Goal: Task Accomplishment & Management: Manage account settings

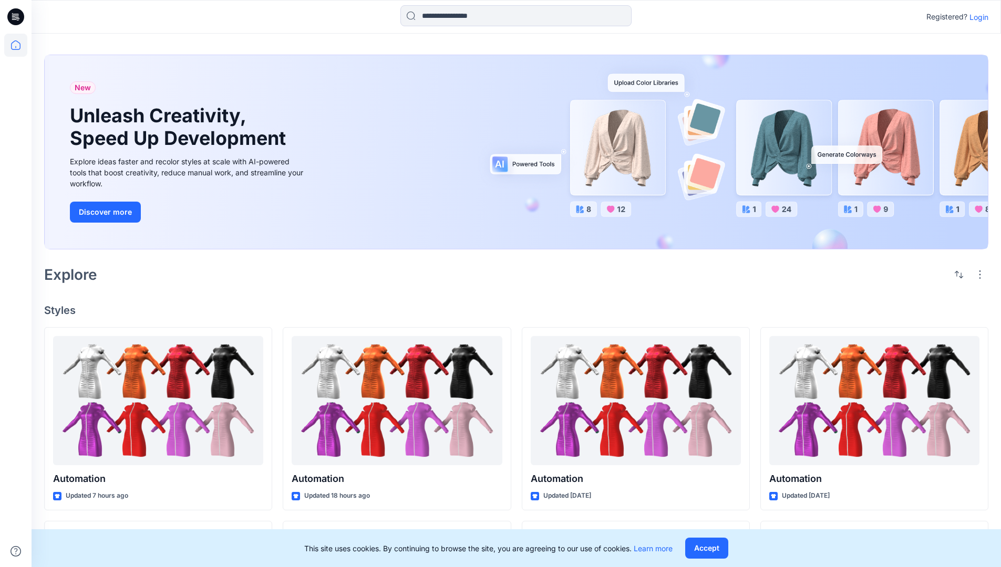
click at [976, 17] on p "Login" at bounding box center [978, 17] width 19 height 11
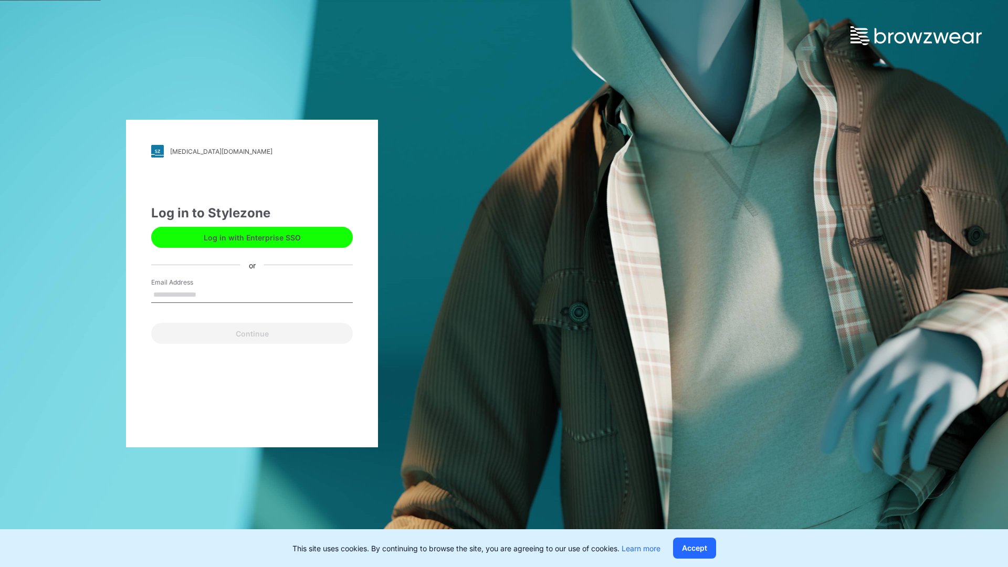
click at [207, 294] on input "Email Address" at bounding box center [252, 295] width 202 height 16
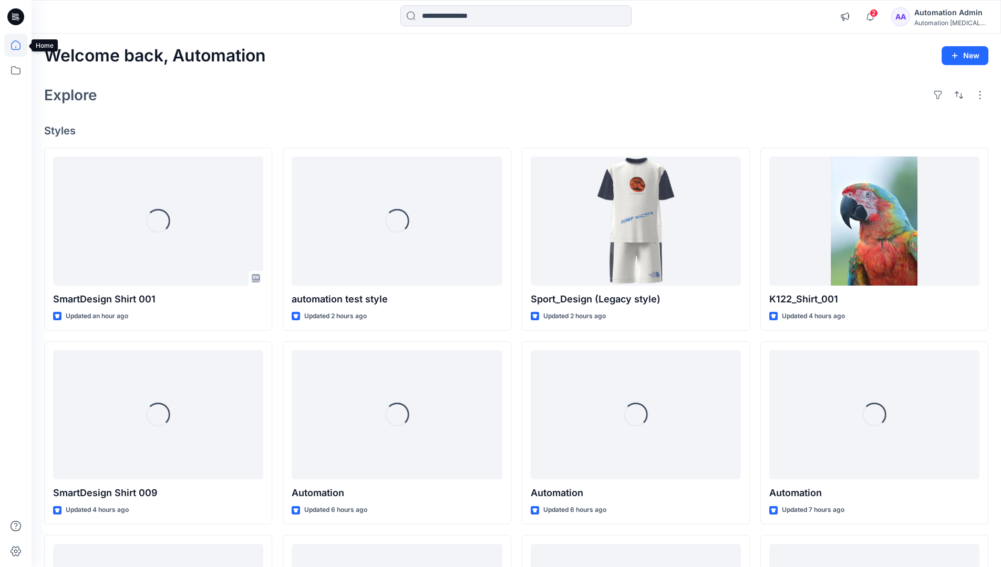
click at [20, 45] on icon at bounding box center [15, 44] width 9 height 9
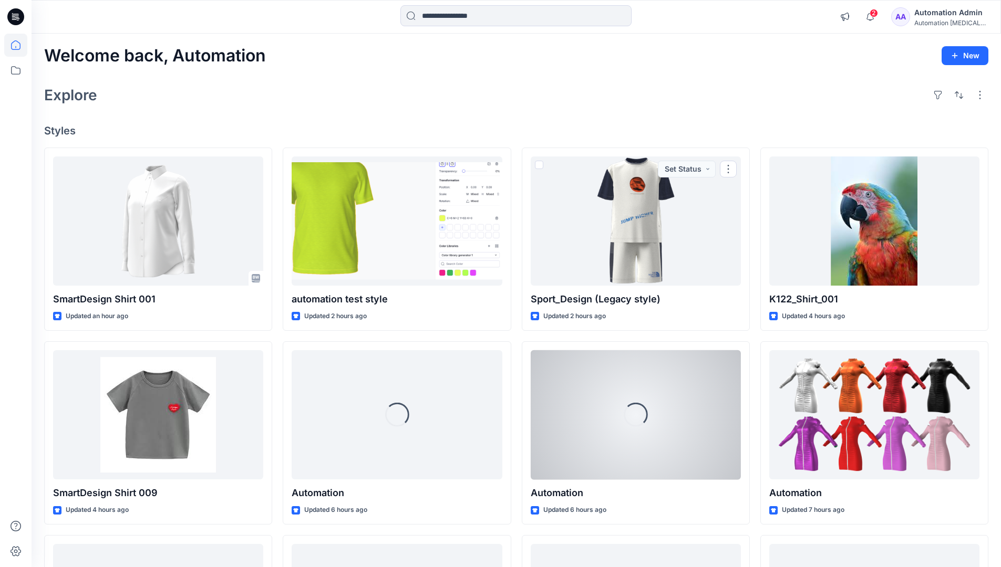
scroll to position [202, 0]
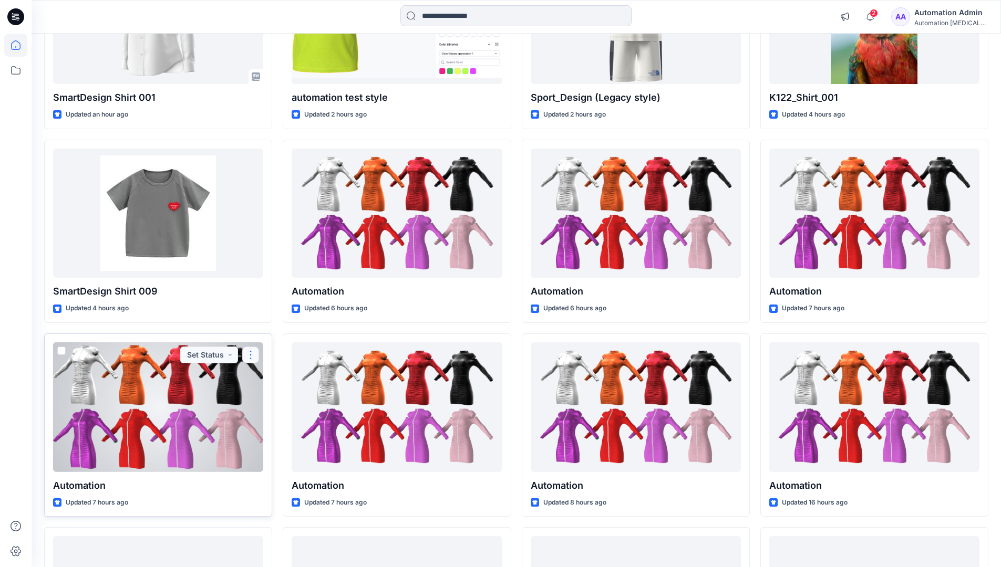
click at [251, 353] on button "button" at bounding box center [250, 355] width 17 height 17
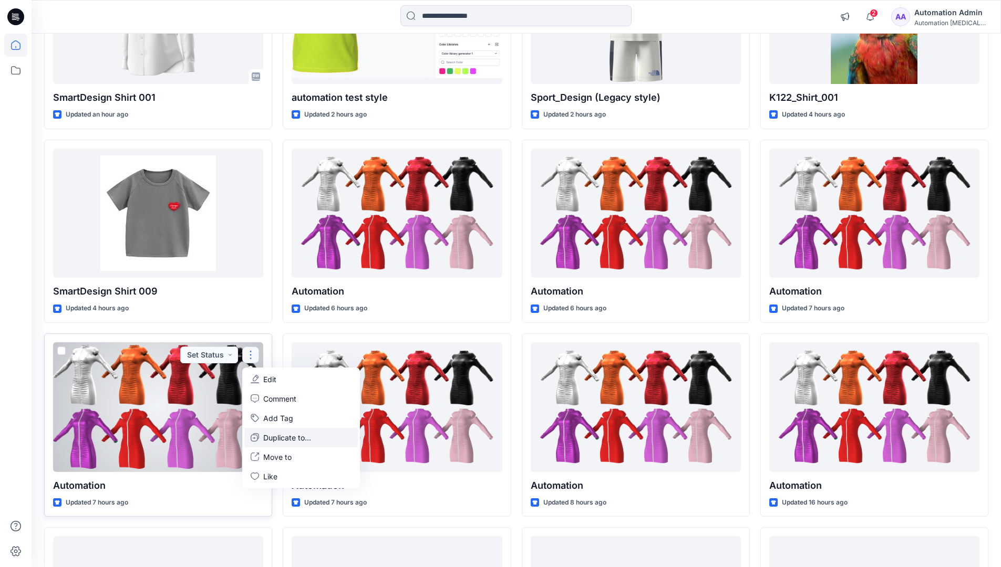
click at [267, 435] on p "Duplicate to..." at bounding box center [287, 437] width 48 height 11
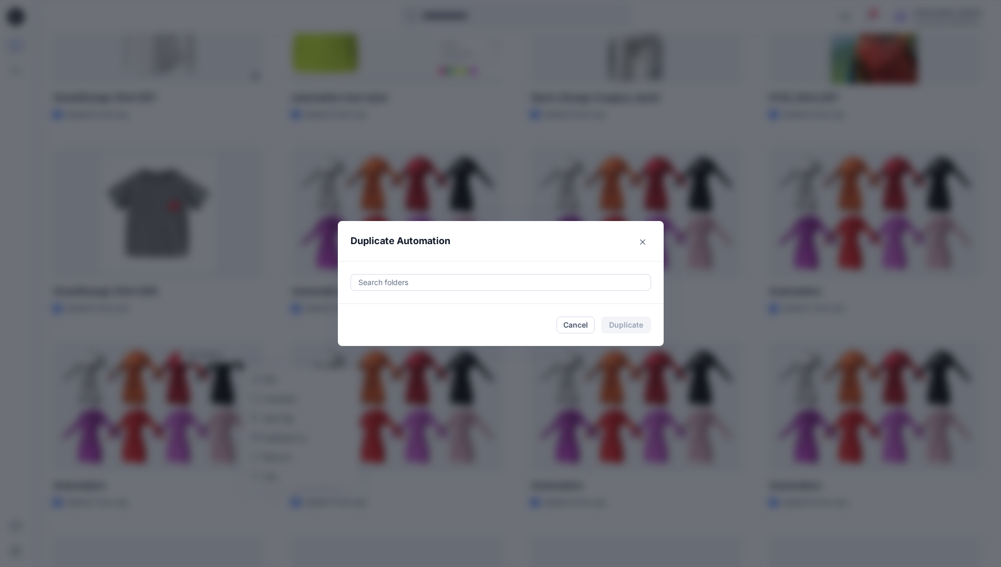
click at [395, 284] on div at bounding box center [500, 282] width 287 height 13
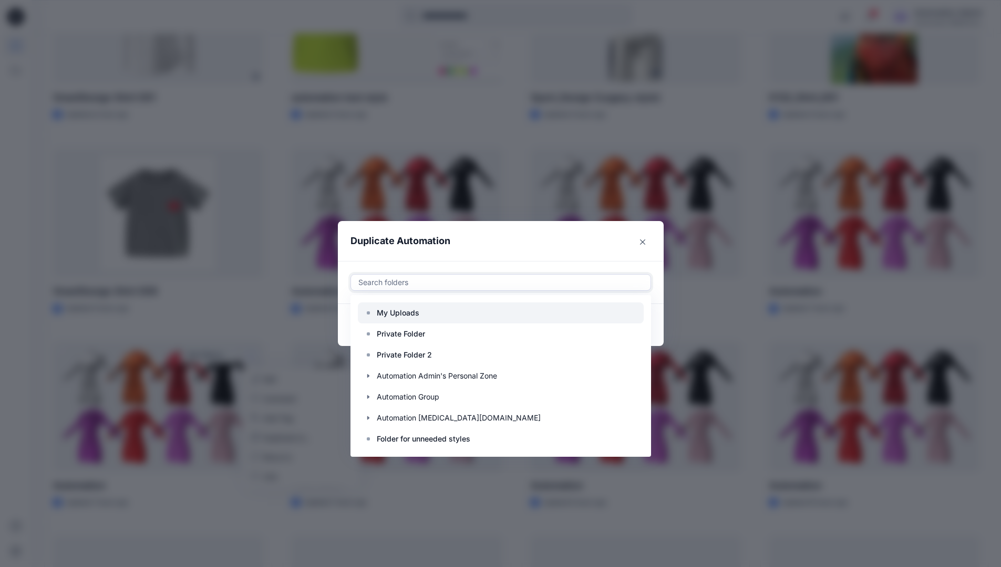
click at [403, 308] on p "My Uploads" at bounding box center [398, 313] width 43 height 13
click at [493, 247] on header "Duplicate Automation" at bounding box center [490, 241] width 305 height 40
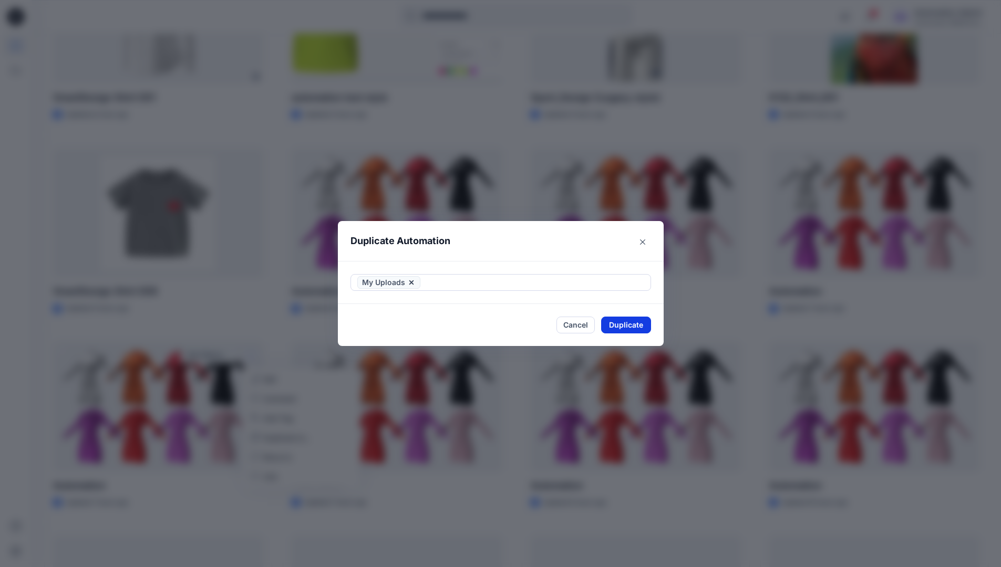
click at [636, 322] on button "Duplicate" at bounding box center [626, 325] width 50 height 17
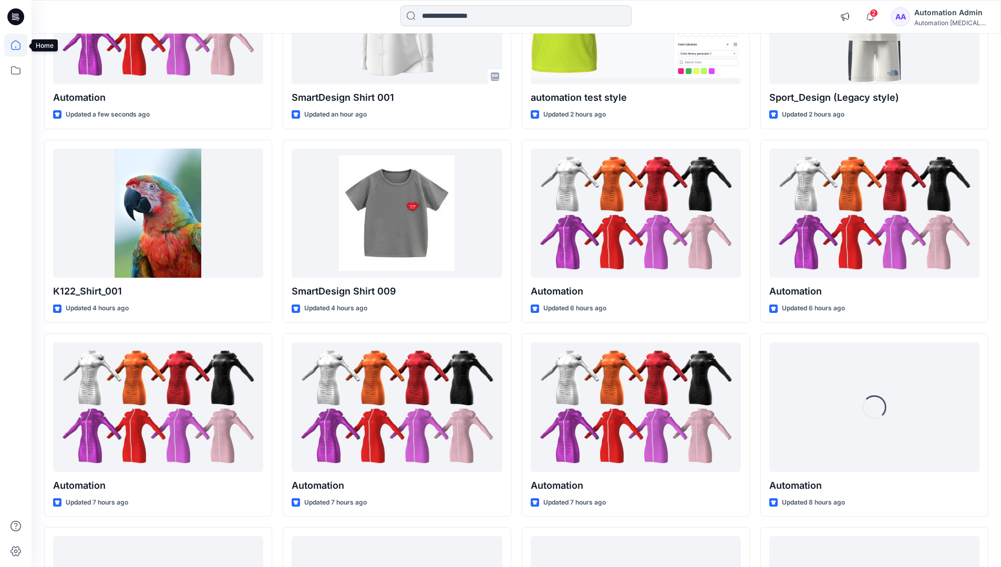
click at [11, 44] on icon at bounding box center [15, 45] width 23 height 23
click at [17, 68] on icon at bounding box center [15, 70] width 23 height 23
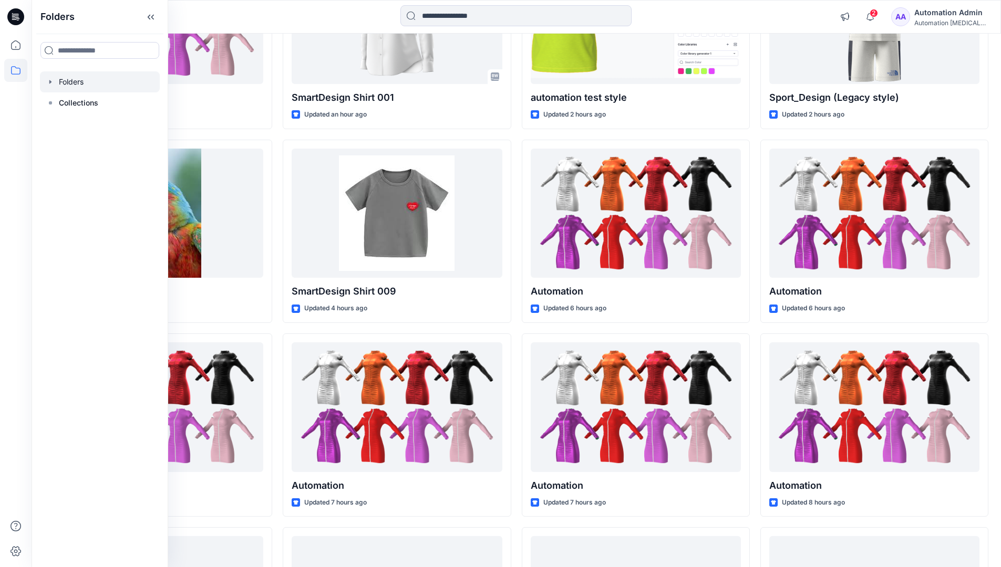
click at [77, 81] on div at bounding box center [100, 81] width 120 height 21
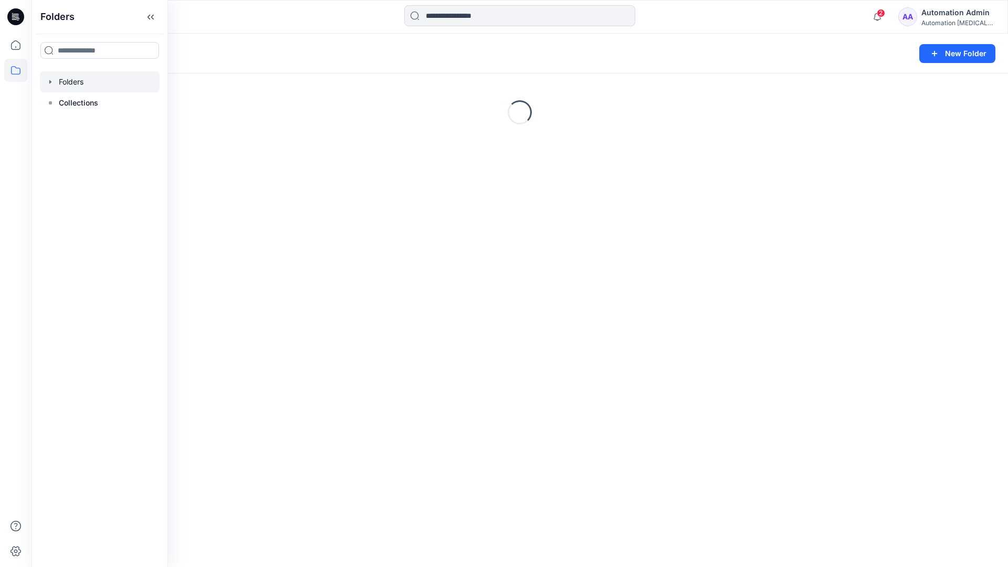
click at [944, 18] on div "Automation Admin" at bounding box center [959, 12] width 74 height 13
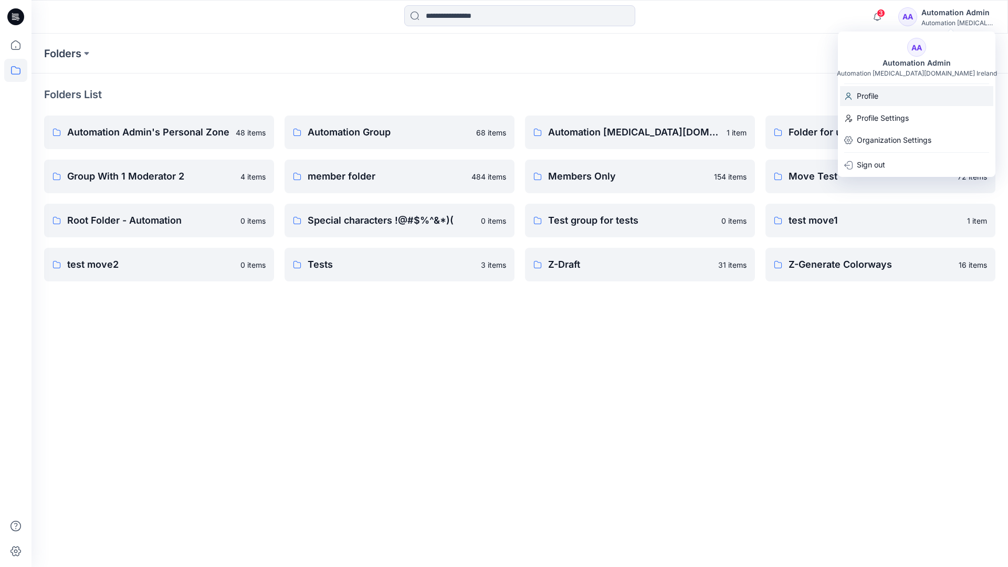
click at [876, 96] on p "Profile" at bounding box center [868, 96] width 22 height 20
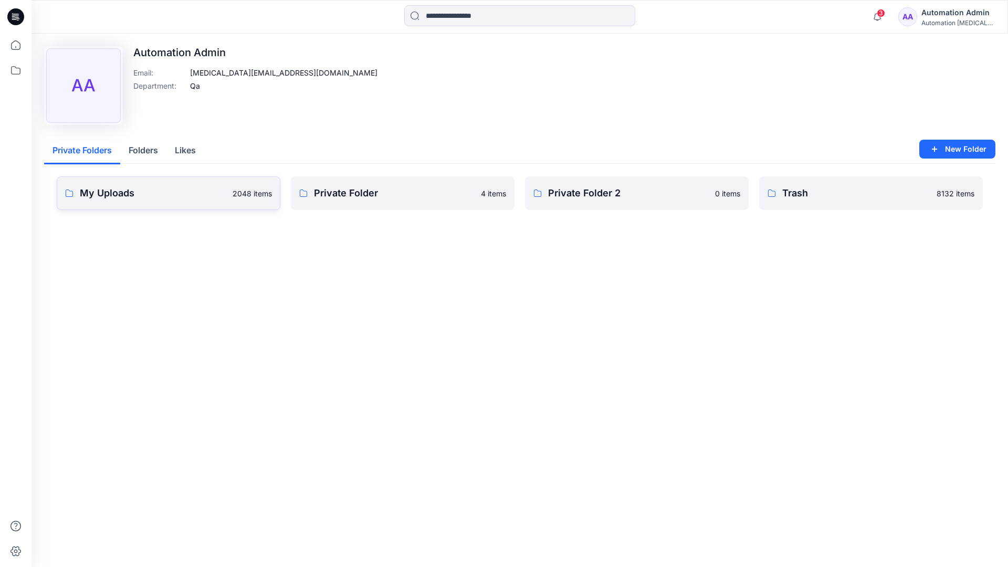
click at [184, 201] on link "My Uploads 2048 items" at bounding box center [169, 193] width 224 height 34
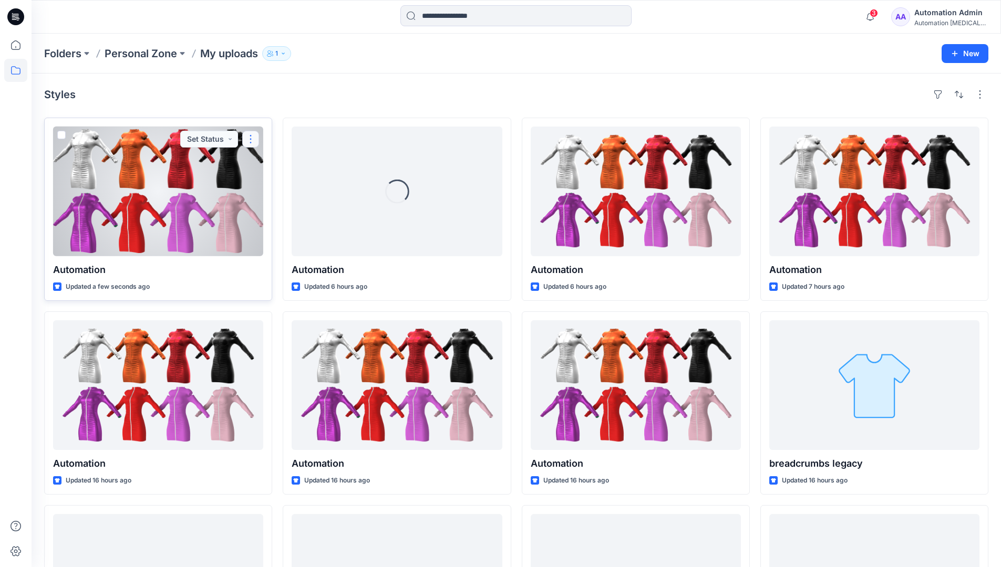
click at [249, 141] on button "button" at bounding box center [250, 139] width 17 height 17
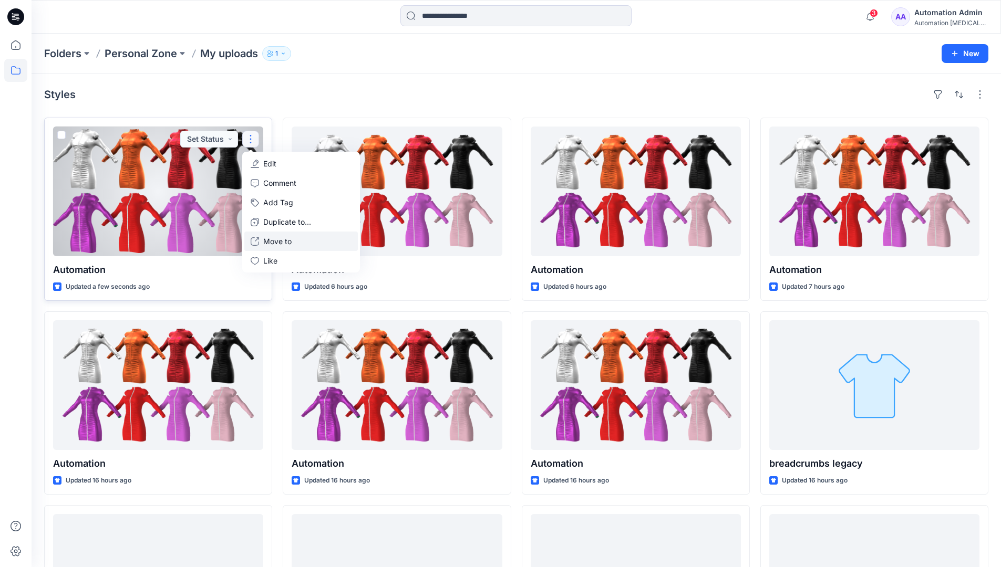
click at [262, 242] on button "Move to" at bounding box center [300, 241] width 113 height 19
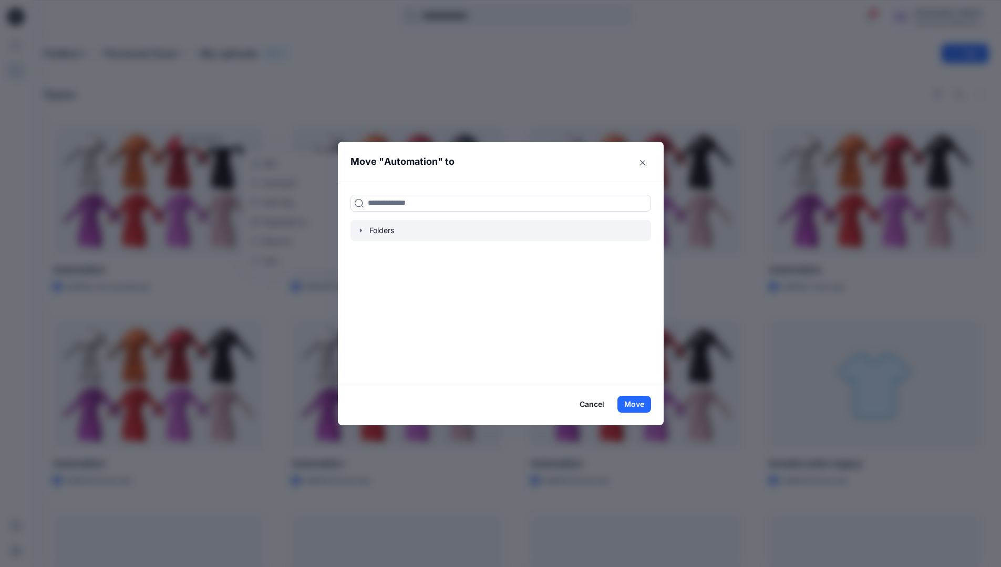
click at [365, 228] on icon "button" at bounding box center [361, 230] width 8 height 8
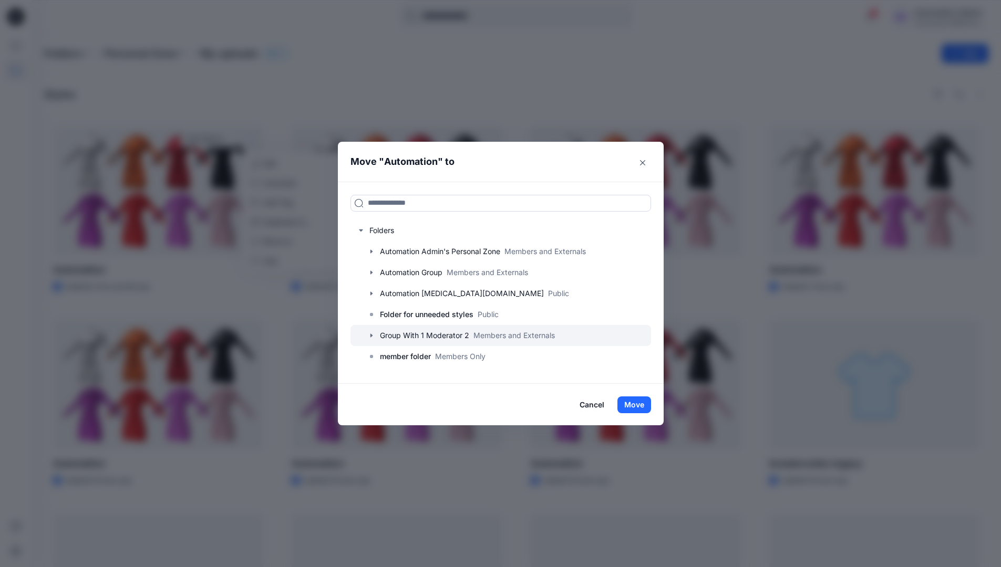
click at [383, 332] on div at bounding box center [500, 335] width 300 height 21
click at [642, 404] on button "Move" at bounding box center [634, 405] width 34 height 17
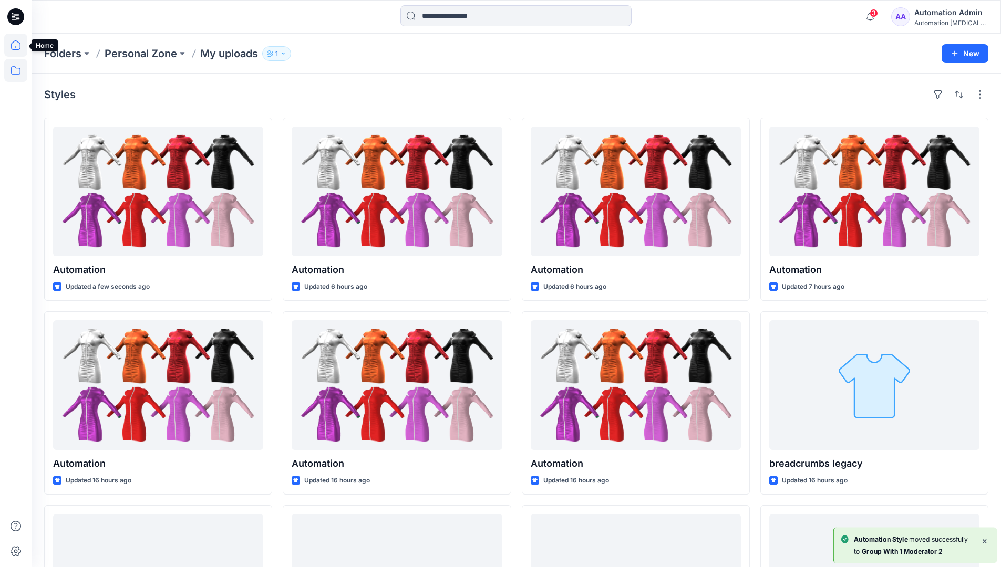
click at [16, 48] on icon at bounding box center [15, 45] width 23 height 23
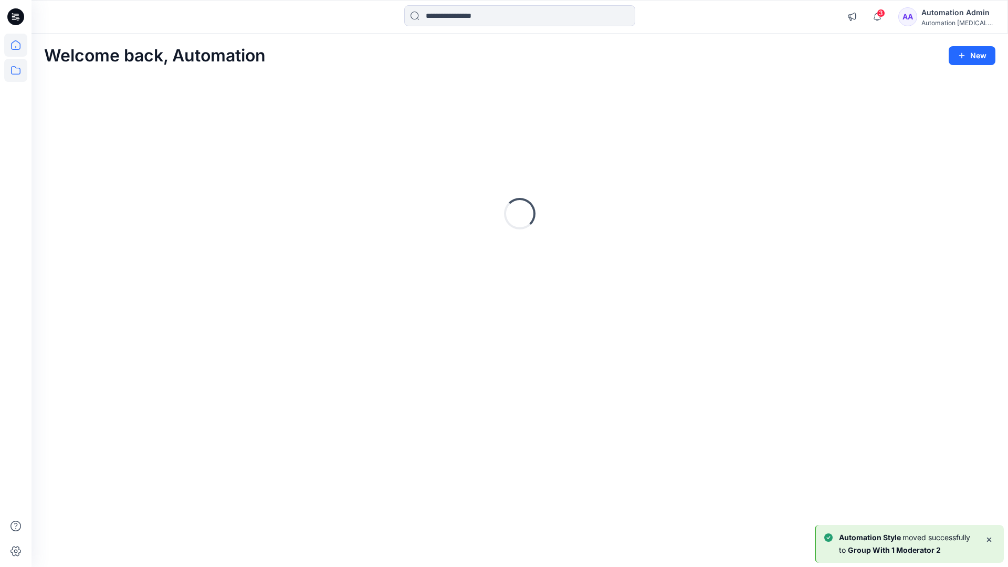
click at [17, 68] on icon at bounding box center [15, 70] width 9 height 8
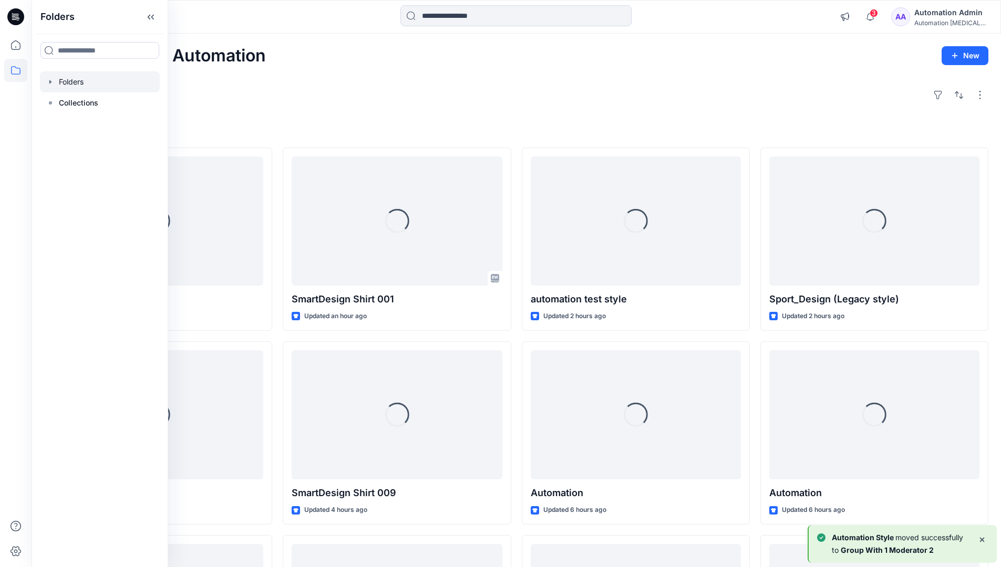
click at [77, 80] on div at bounding box center [100, 81] width 120 height 21
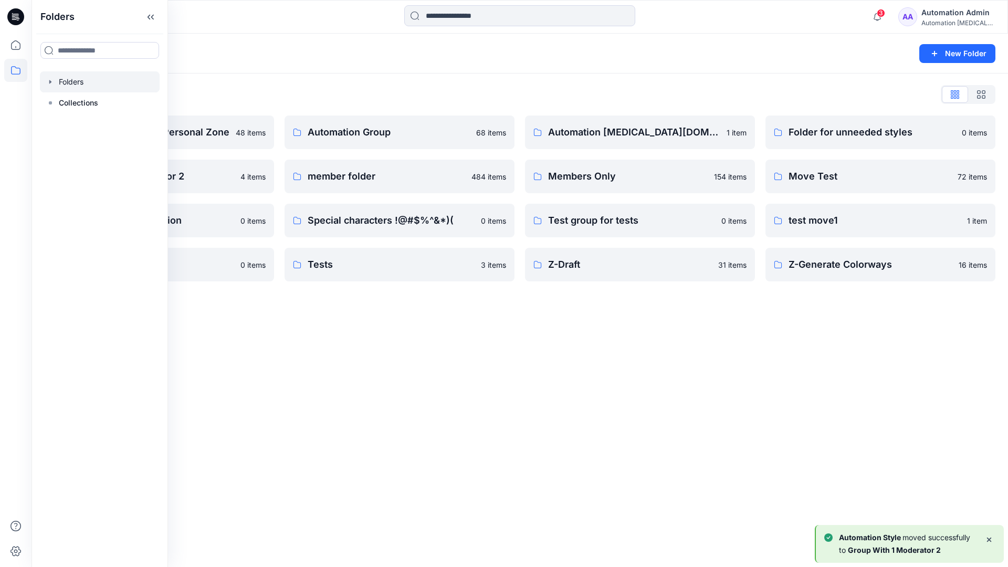
click at [421, 334] on div "Folders New Folder Folders List Automation Admin's Personal Zone 48 items Group…" at bounding box center [520, 301] width 977 height 534
click at [630, 224] on p "Test group for tests" at bounding box center [631, 220] width 167 height 15
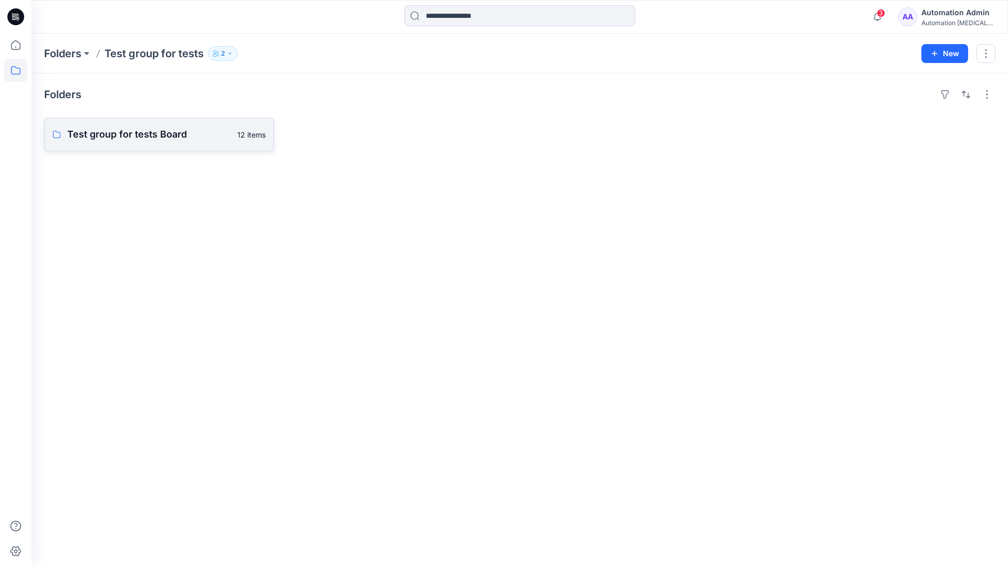
click at [180, 143] on link "Test group for tests Board 12 items" at bounding box center [159, 135] width 230 height 34
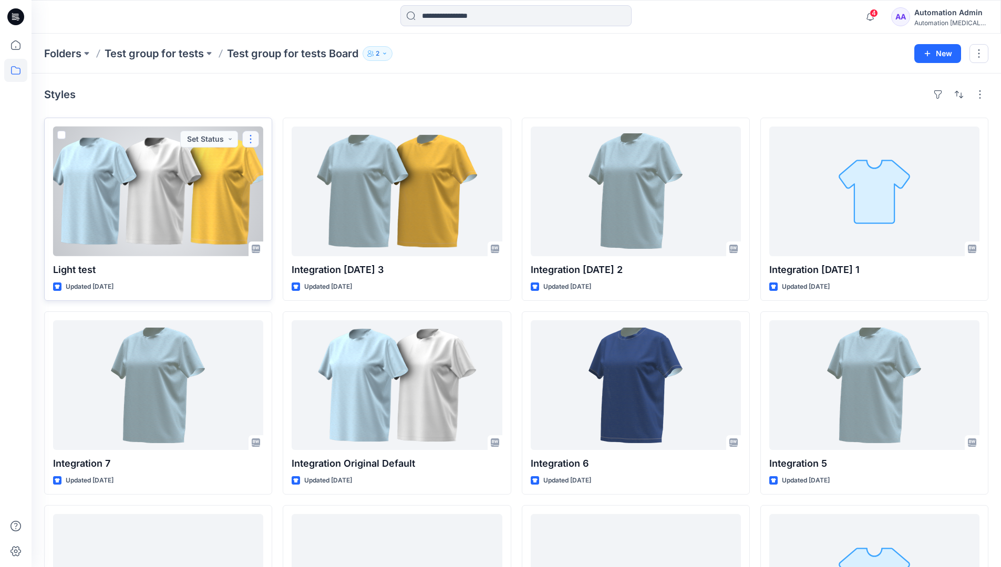
click at [254, 139] on button "button" at bounding box center [250, 139] width 17 height 17
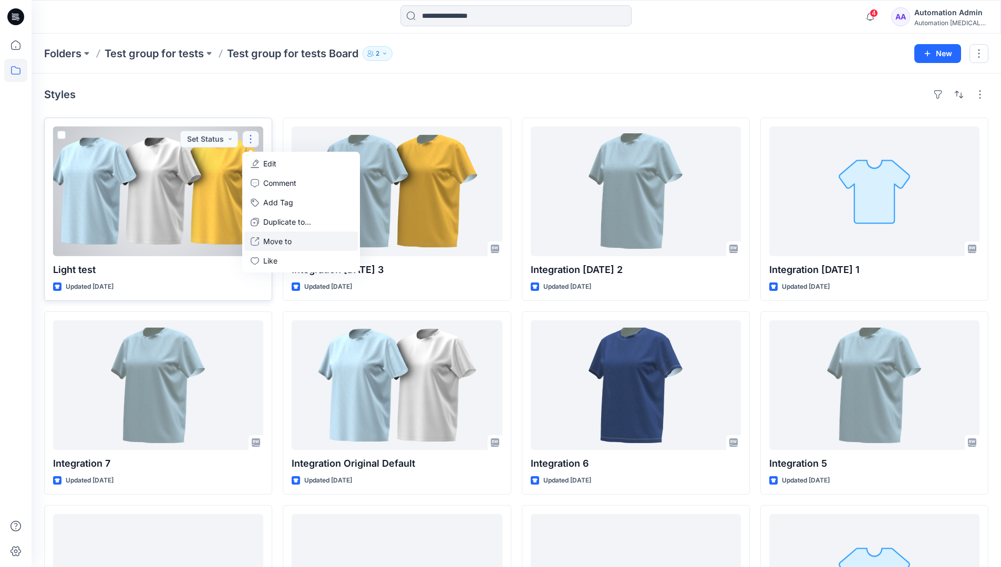
click at [276, 237] on p "Move to" at bounding box center [277, 241] width 28 height 11
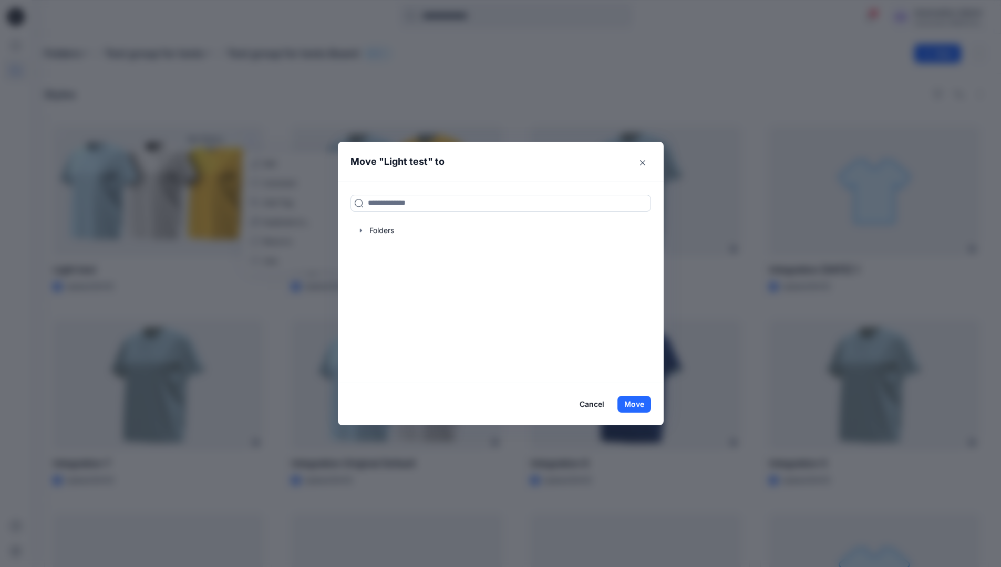
click at [388, 207] on input at bounding box center [500, 203] width 300 height 17
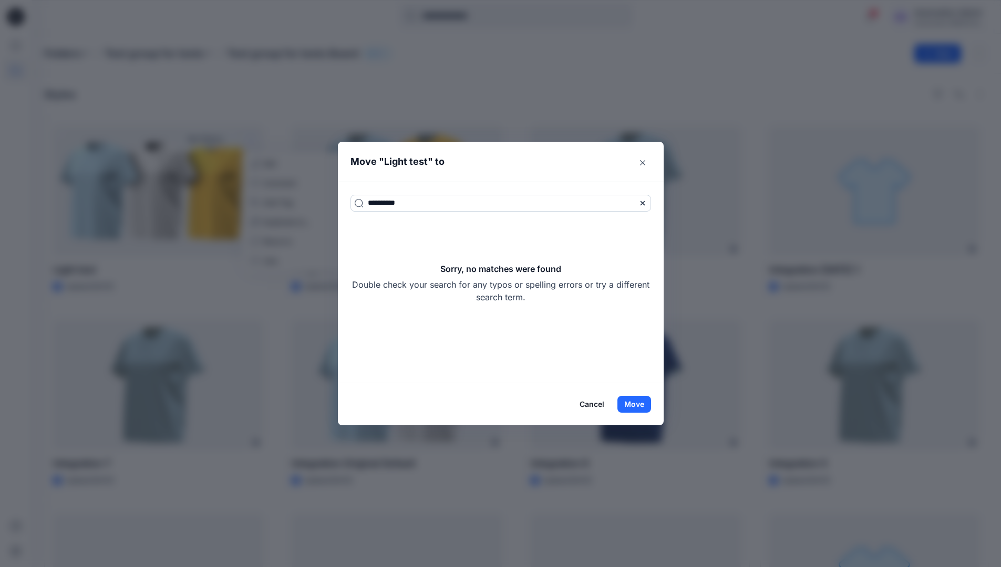
type input "**********"
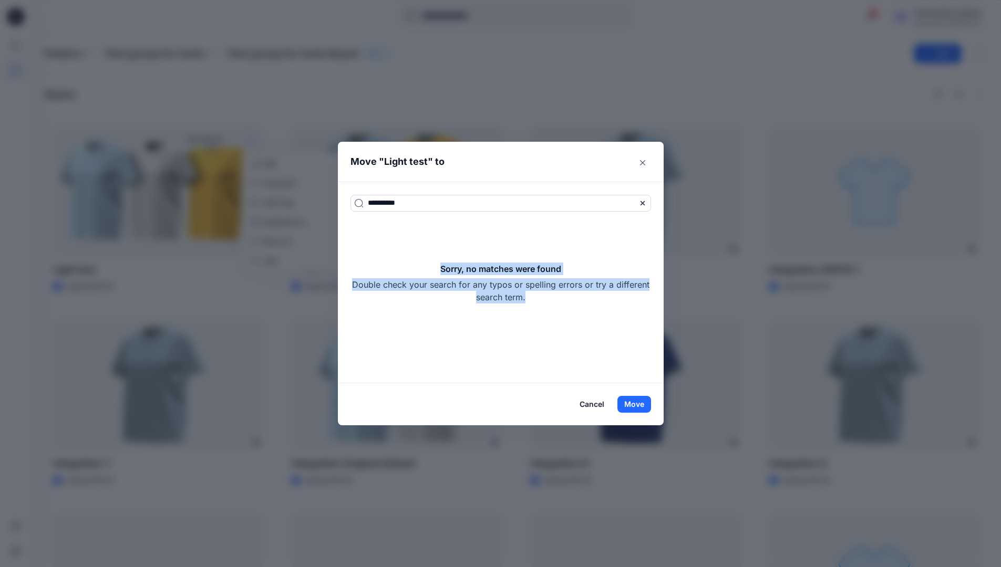
drag, startPoint x: 388, startPoint y: 207, endPoint x: 569, endPoint y: 294, distance: 200.9
click at [569, 294] on div "Sorry, no matches were found Double check your search for any typos or spelling…" at bounding box center [500, 283] width 300 height 41
click at [644, 399] on button "Move" at bounding box center [634, 404] width 34 height 17
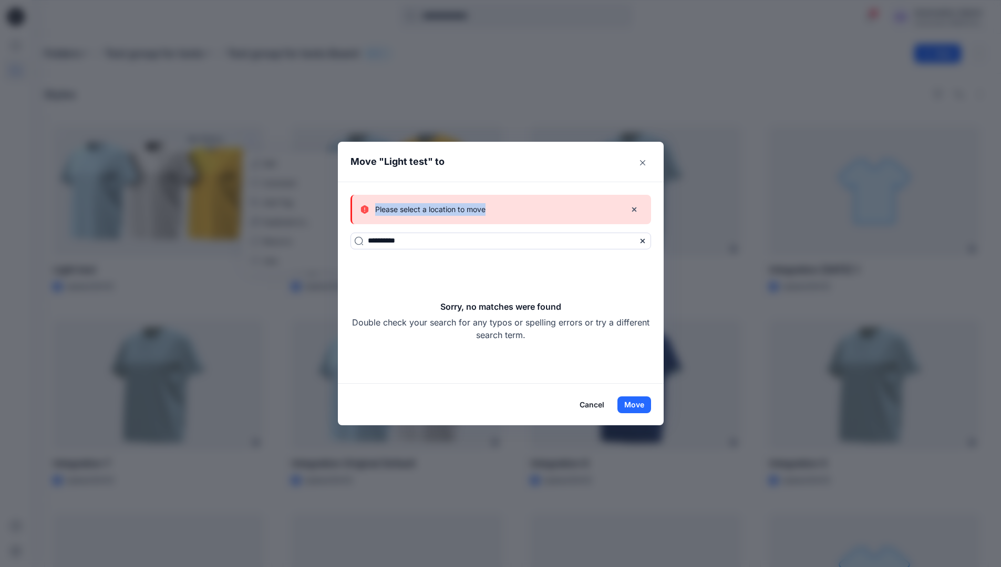
drag, startPoint x: 644, startPoint y: 399, endPoint x: 495, endPoint y: 210, distance: 240.9
click at [495, 210] on div "Please select a location to move" at bounding box center [488, 209] width 257 height 13
click at [591, 403] on button "Cancel" at bounding box center [592, 405] width 38 height 17
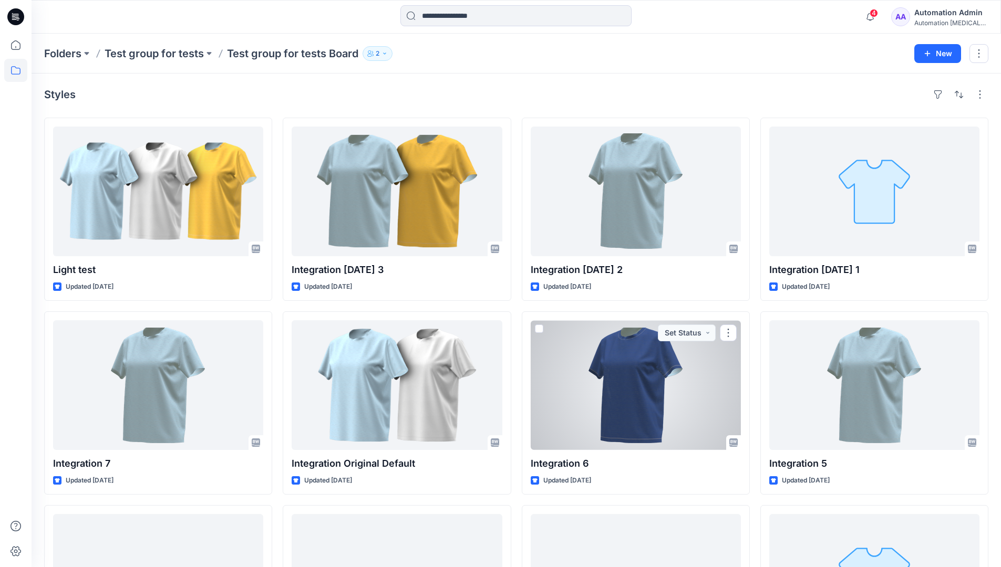
click at [944, 14] on div "Automation Admin" at bounding box center [951, 12] width 74 height 13
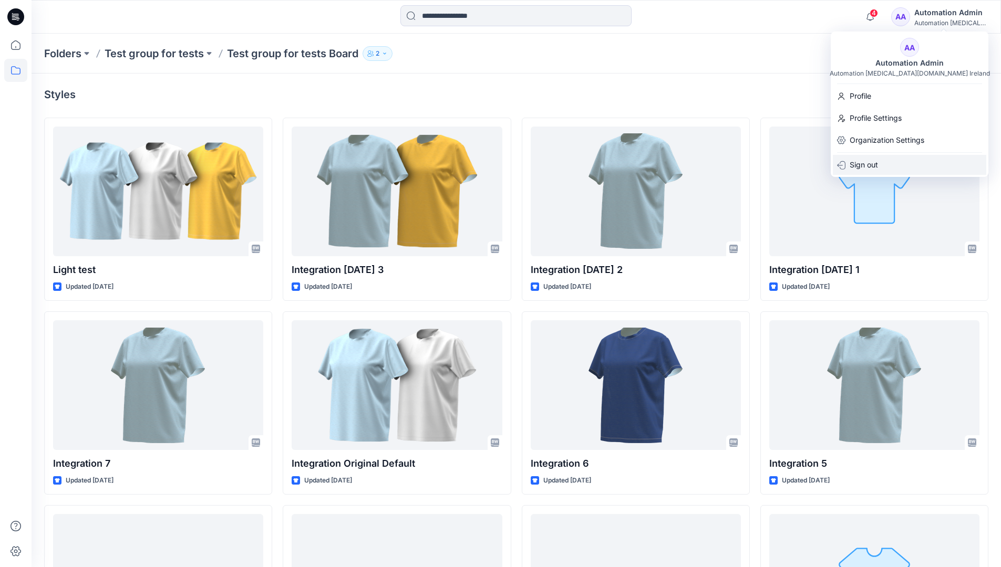
click at [858, 168] on p "Sign out" at bounding box center [863, 165] width 28 height 20
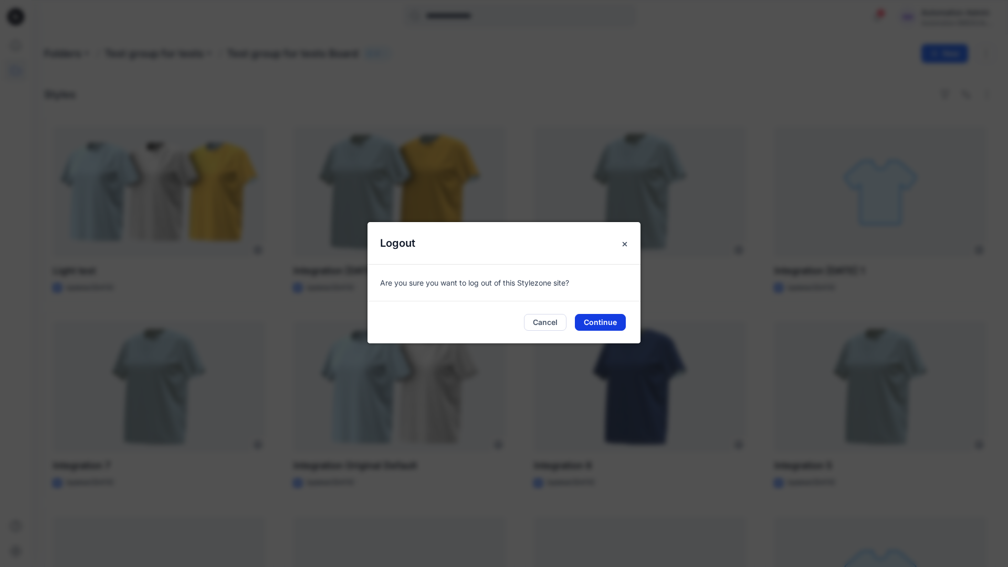
click at [612, 325] on button "Continue" at bounding box center [600, 322] width 51 height 17
